Goal: Navigation & Orientation: Find specific page/section

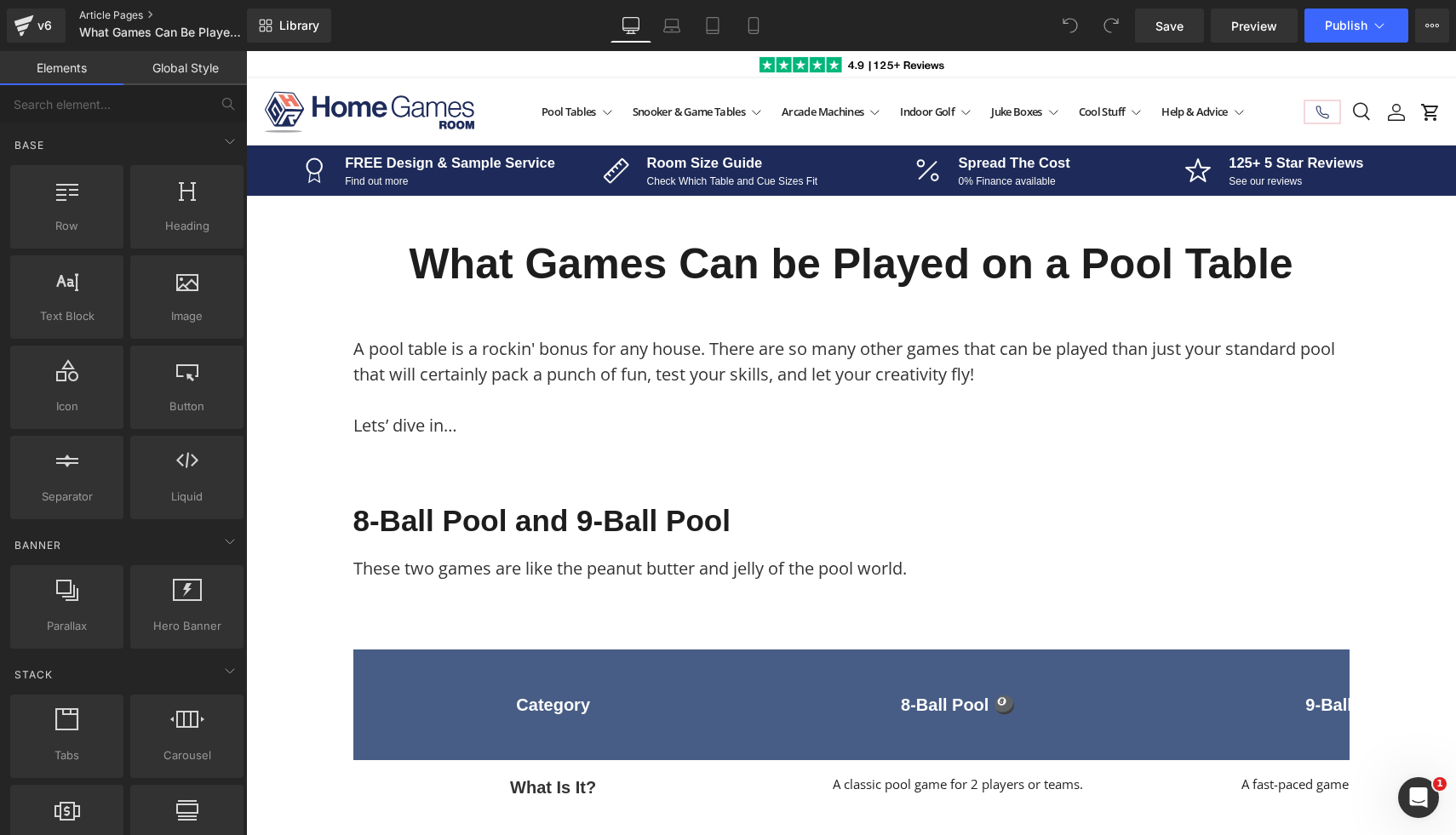
click at [103, 13] on link "Article Pages" at bounding box center [177, 15] width 196 height 13
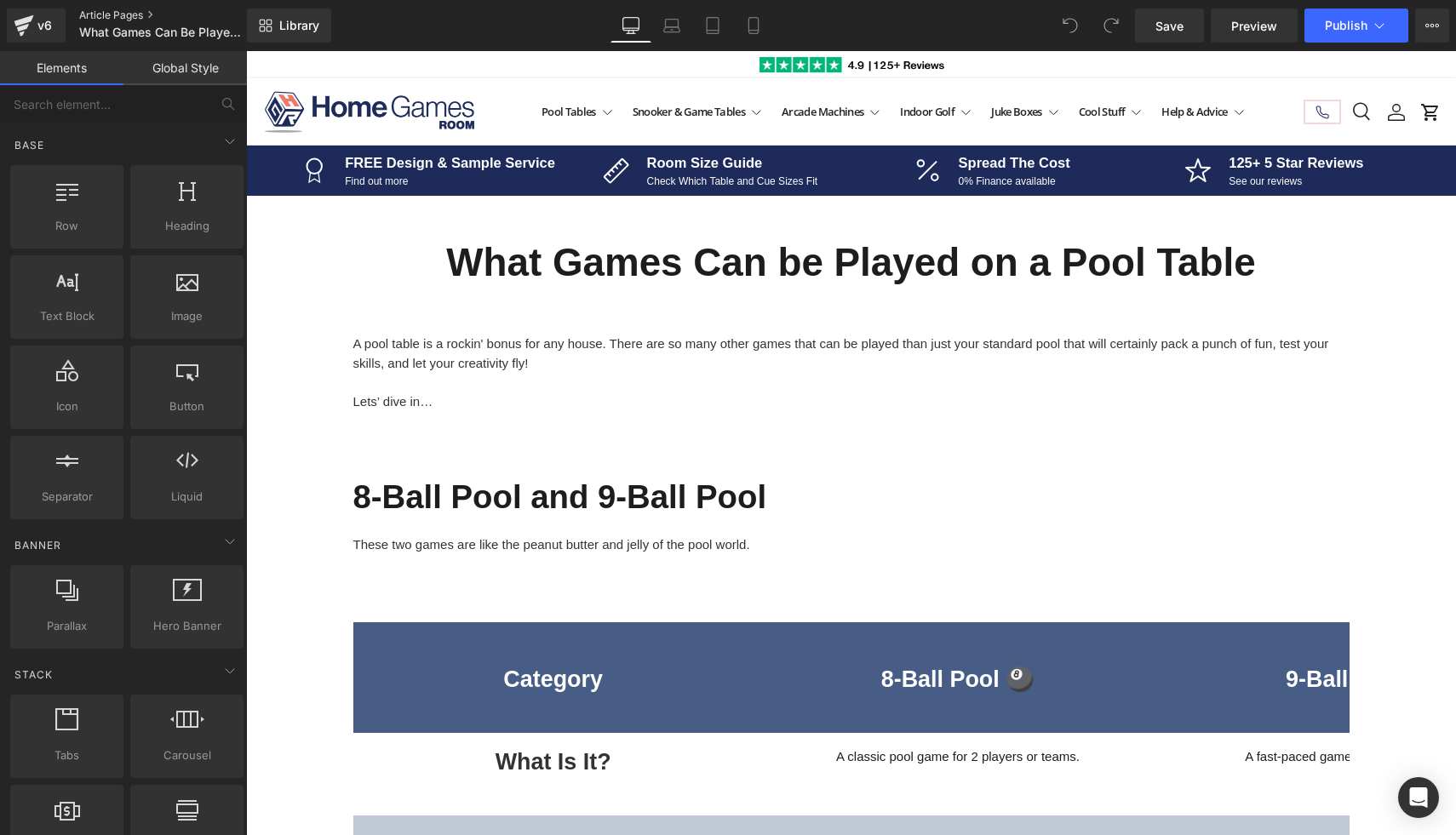
click at [106, 16] on link "Article Pages" at bounding box center [177, 15] width 196 height 13
